Goal: Task Accomplishment & Management: Complete application form

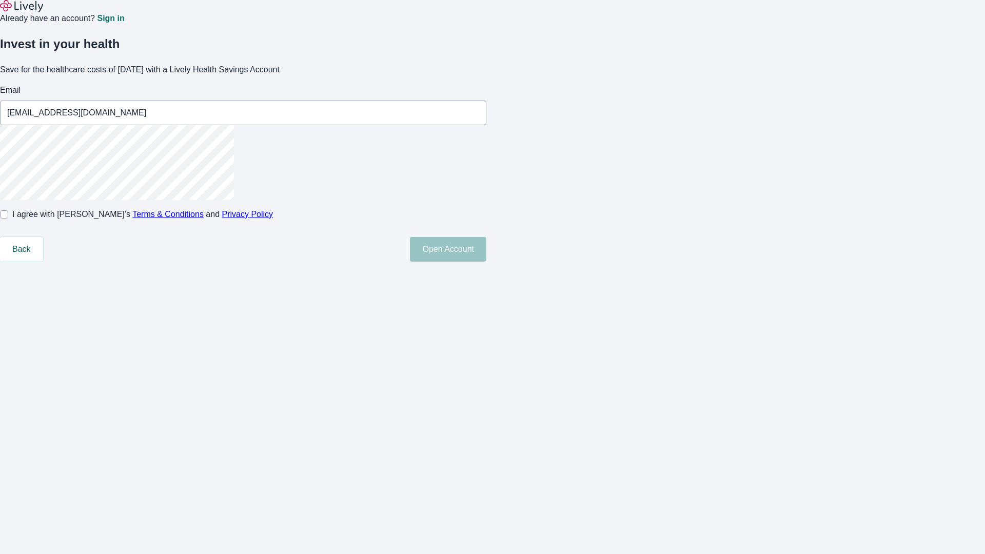
click at [8, 218] on input "I agree with Lively’s Terms & Conditions and Privacy Policy" at bounding box center [4, 214] width 8 height 8
checkbox input "true"
click at [486, 262] on button "Open Account" at bounding box center [448, 249] width 76 height 25
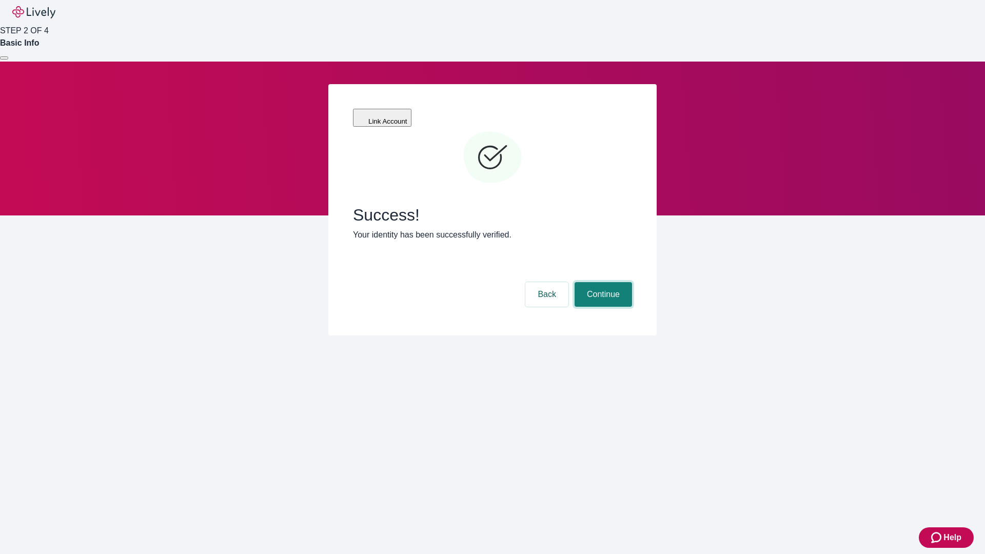
click at [601, 282] on button "Continue" at bounding box center [602, 294] width 57 height 25
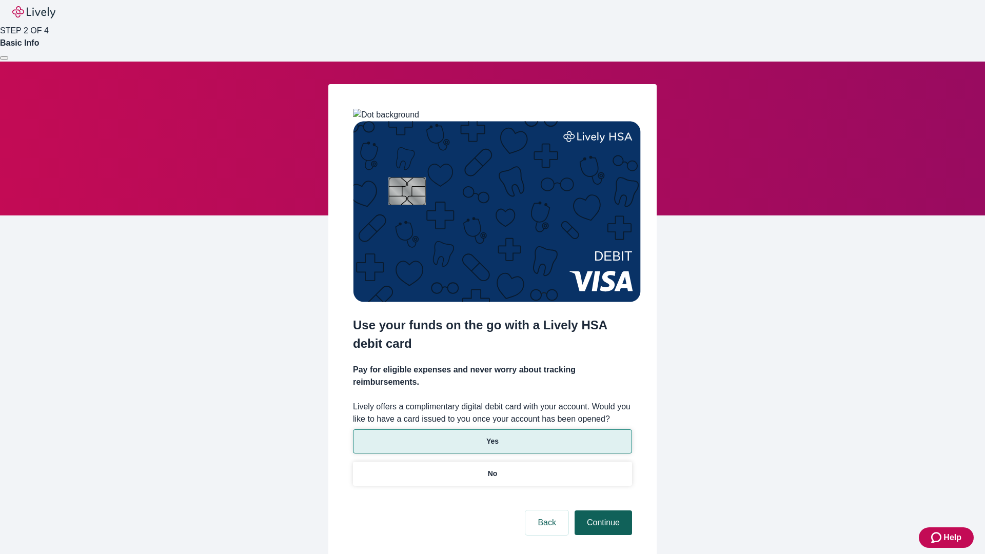
click at [492, 436] on p "Yes" at bounding box center [492, 441] width 12 height 11
click at [601, 510] on button "Continue" at bounding box center [602, 522] width 57 height 25
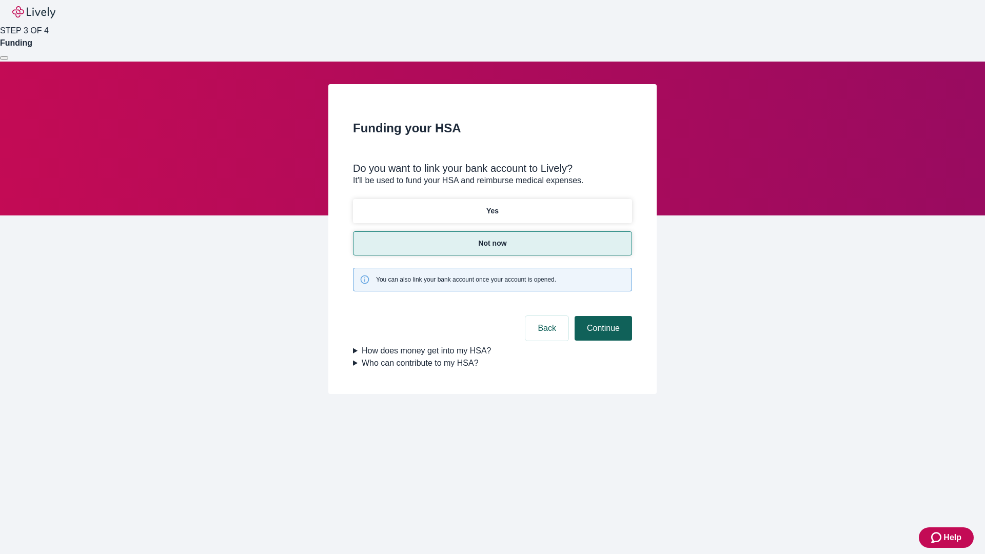
click at [601, 316] on button "Continue" at bounding box center [602, 328] width 57 height 25
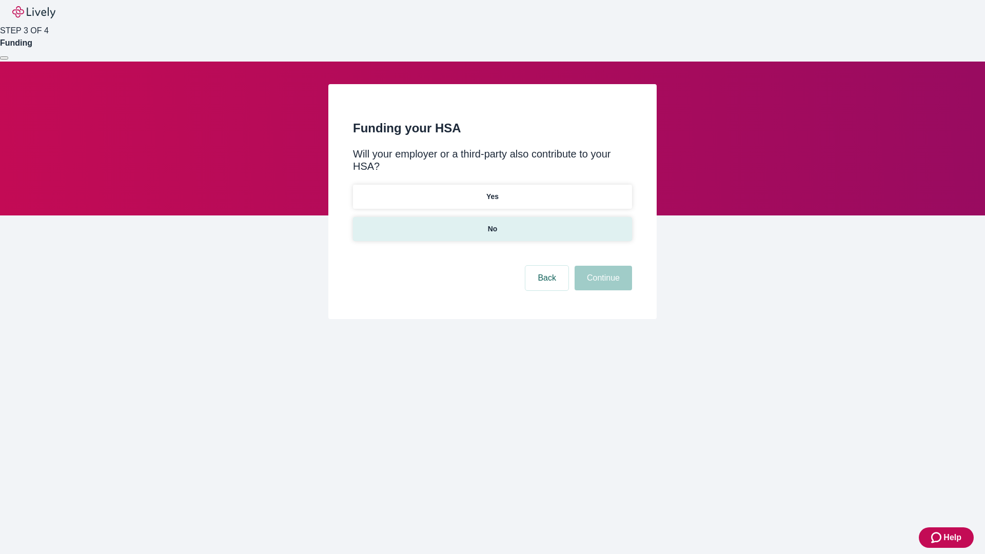
click at [492, 224] on p "No" at bounding box center [493, 229] width 10 height 11
click at [601, 266] on button "Continue" at bounding box center [602, 278] width 57 height 25
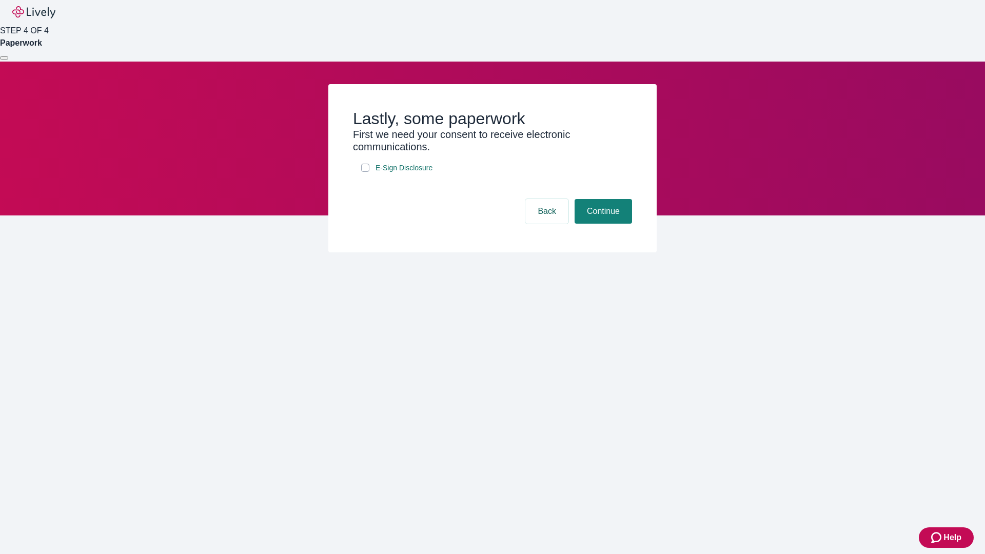
click at [365, 172] on input "E-Sign Disclosure" at bounding box center [365, 168] width 8 height 8
checkbox input "true"
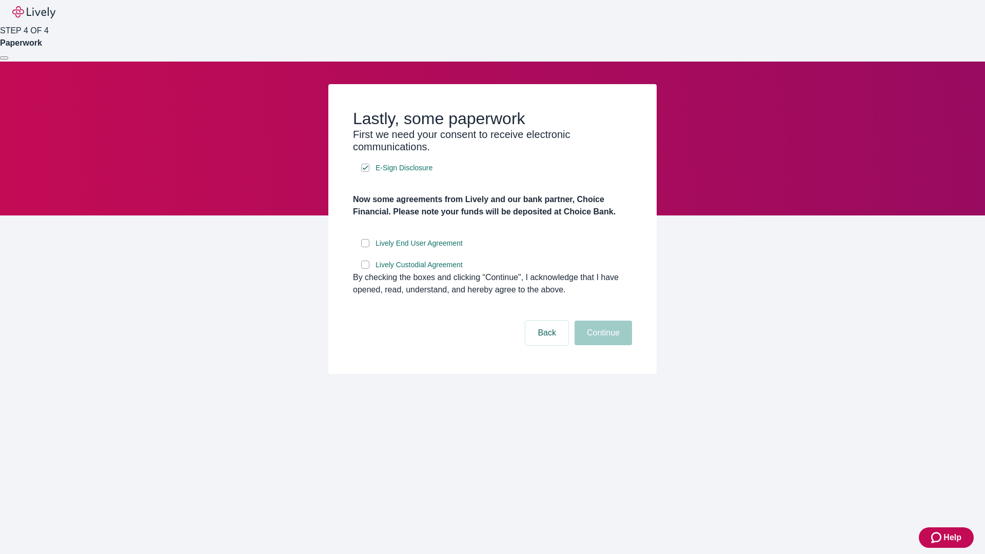
click at [365, 247] on input "Lively End User Agreement" at bounding box center [365, 243] width 8 height 8
checkbox input "true"
click at [365, 269] on input "Lively Custodial Agreement" at bounding box center [365, 264] width 8 height 8
checkbox input "true"
click at [601, 345] on button "Continue" at bounding box center [602, 332] width 57 height 25
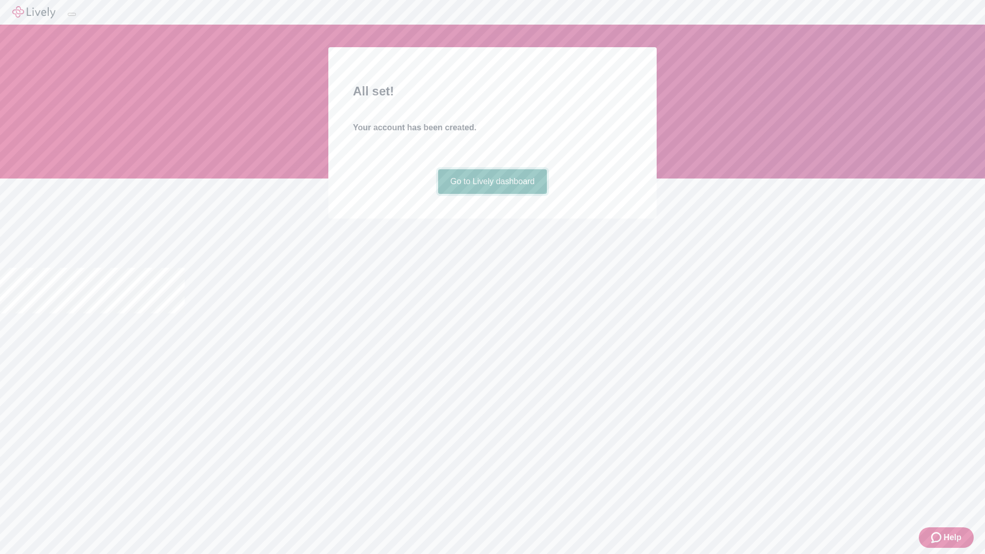
click at [492, 194] on link "Go to Lively dashboard" at bounding box center [492, 181] width 109 height 25
